Goal: Navigation & Orientation: Find specific page/section

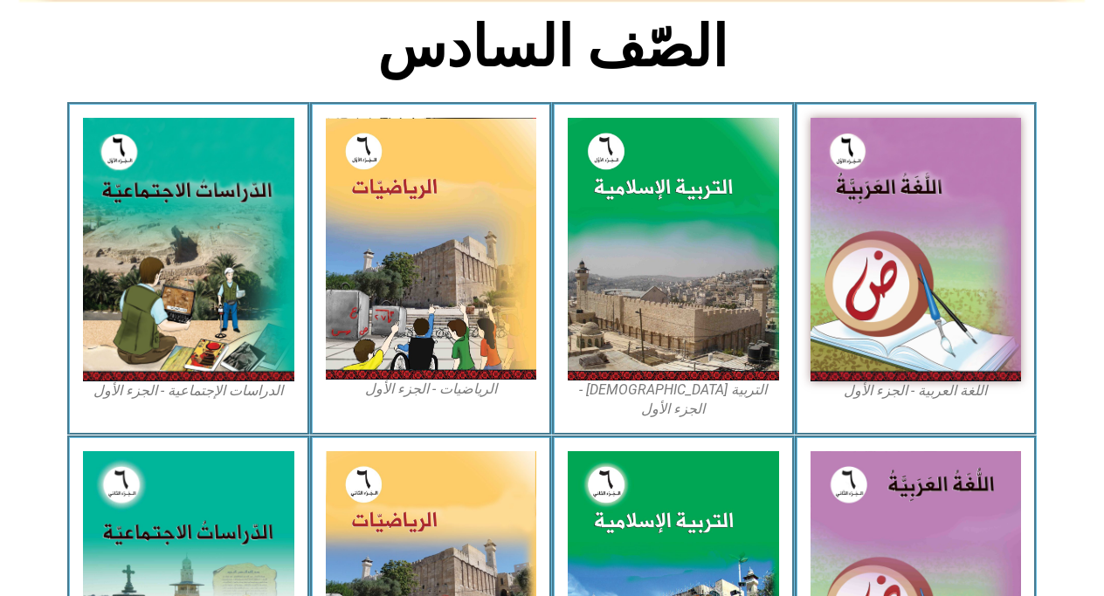
scroll to position [445, 0]
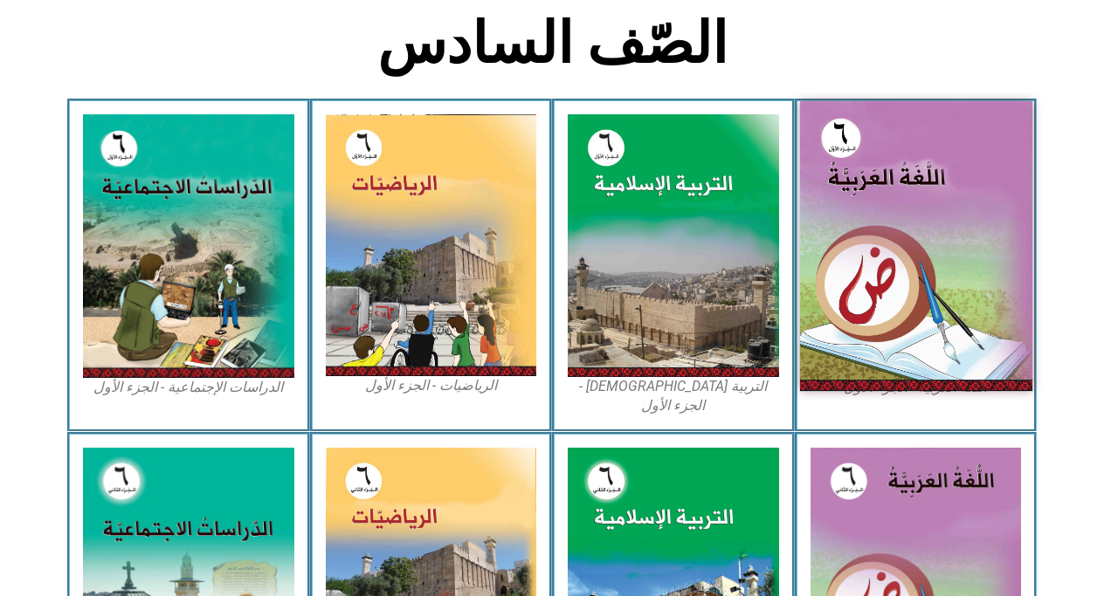
click at [921, 238] on img at bounding box center [915, 246] width 232 height 290
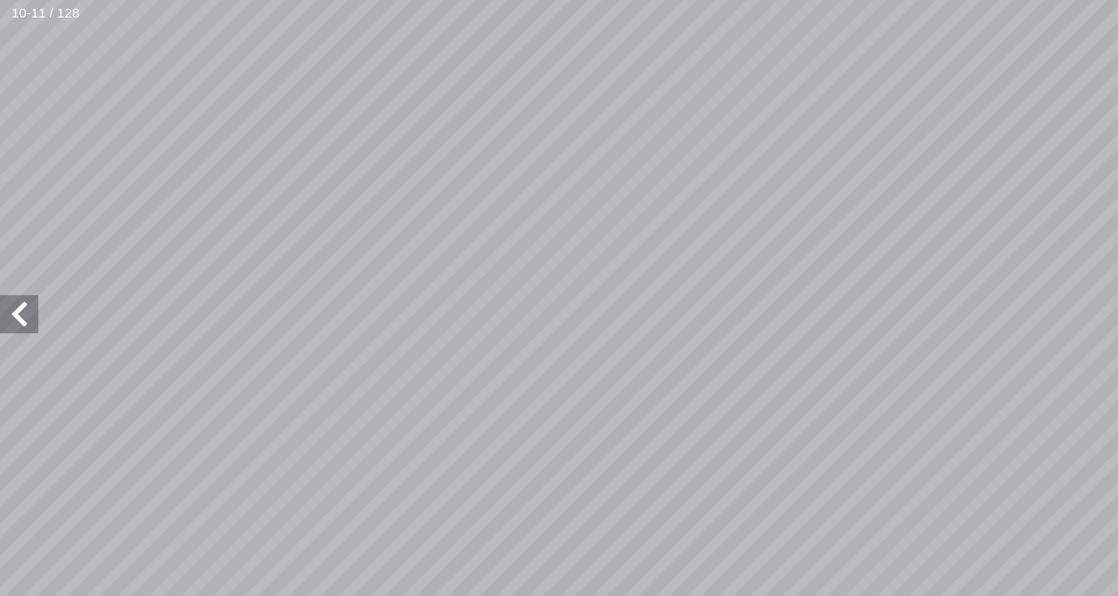
scroll to position [31, 0]
